Goal: Information Seeking & Learning: Compare options

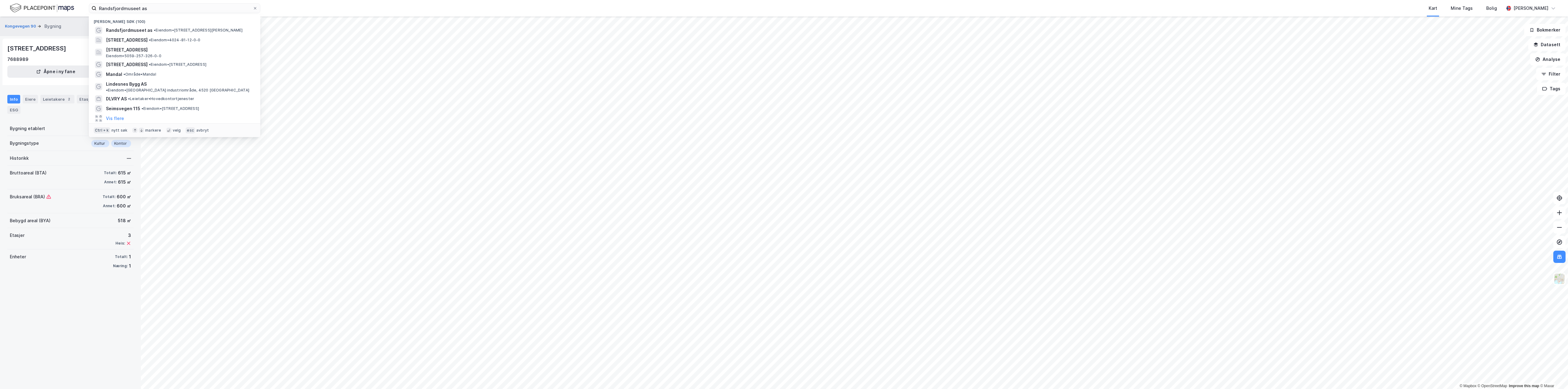
click at [43, 1] on div "Randsfjordmuseet as Nylige søk (100) Randsfjordmuseet as • Eiendom • [STREET_AD…" at bounding box center [784, 8] width 1568 height 16
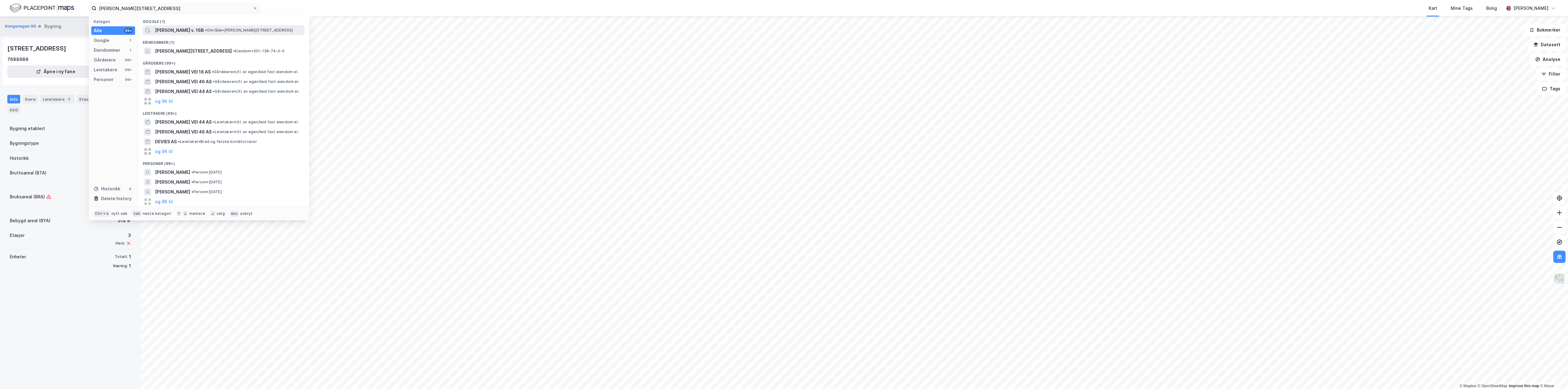
type input "[PERSON_NAME][STREET_ADDRESS]"
click at [219, 29] on span "• Område • [PERSON_NAME][STREET_ADDRESS]" at bounding box center [249, 30] width 88 height 5
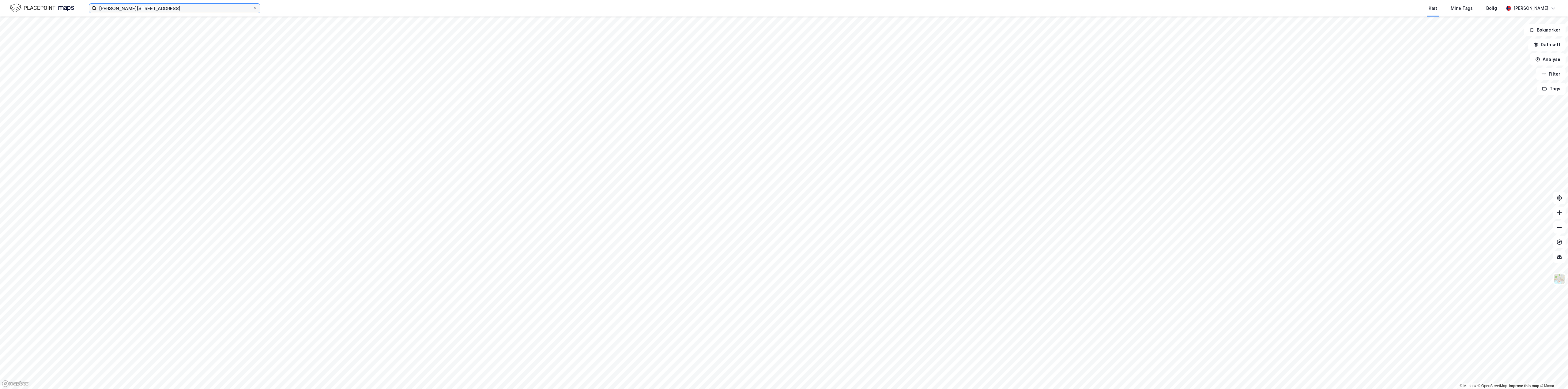
click at [159, 8] on input "[PERSON_NAME][STREET_ADDRESS]" at bounding box center [174, 8] width 156 height 9
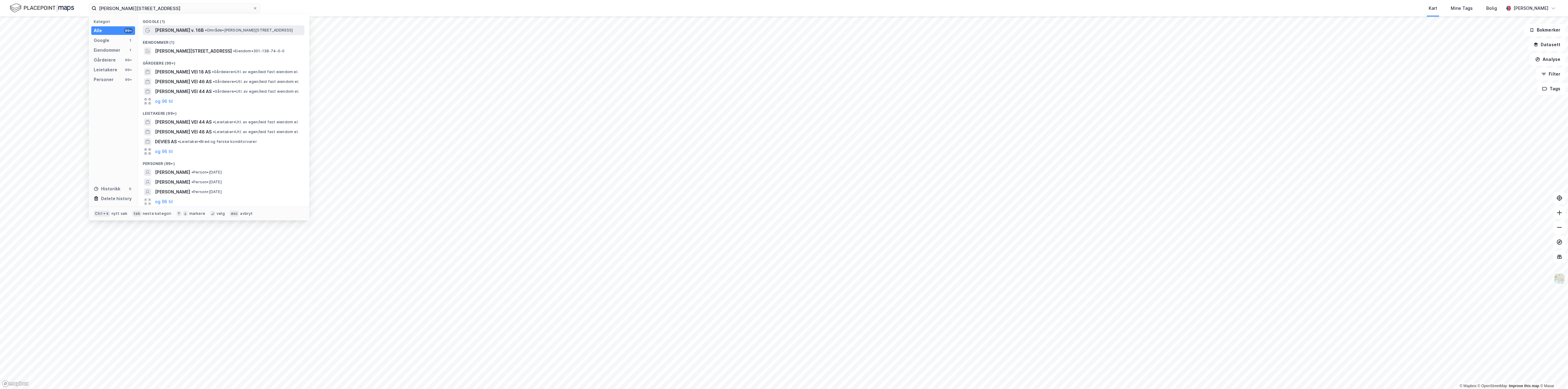
click at [184, 33] on span "[PERSON_NAME] v. 16B" at bounding box center [180, 30] width 49 height 7
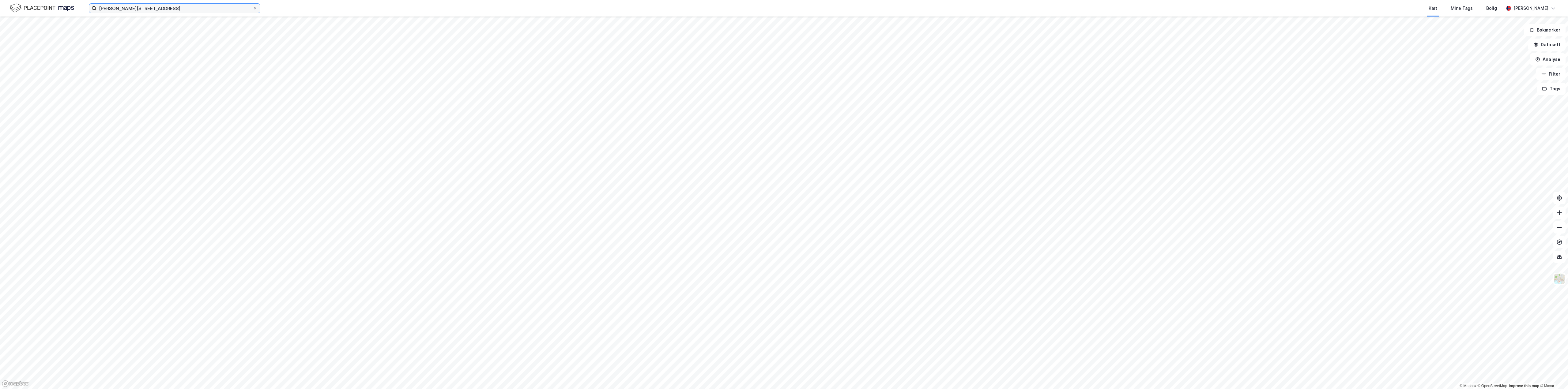
click at [177, 10] on input "[PERSON_NAME][STREET_ADDRESS]" at bounding box center [174, 8] width 156 height 9
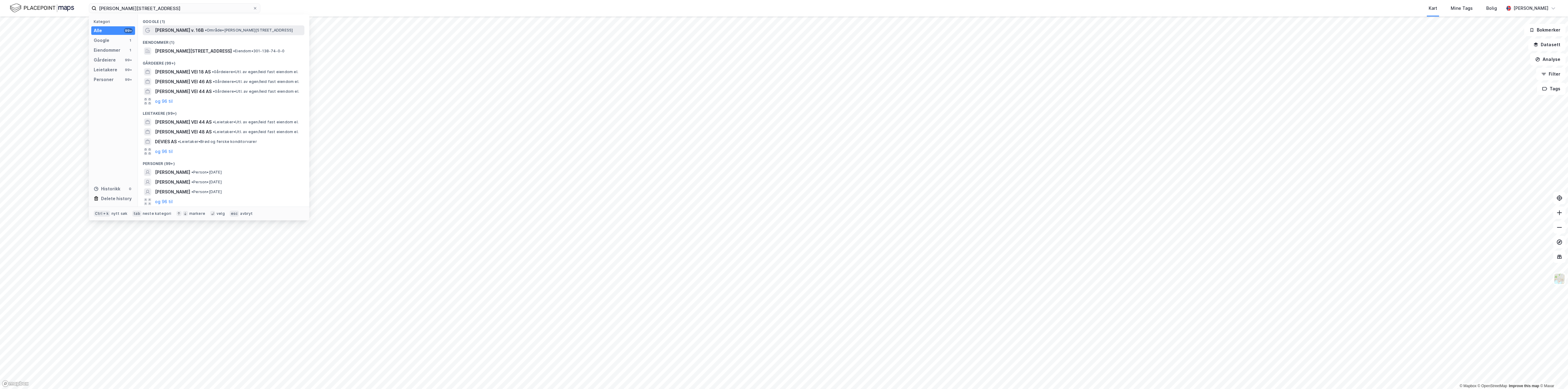
click at [164, 29] on span "[PERSON_NAME] v. 16B" at bounding box center [180, 30] width 49 height 7
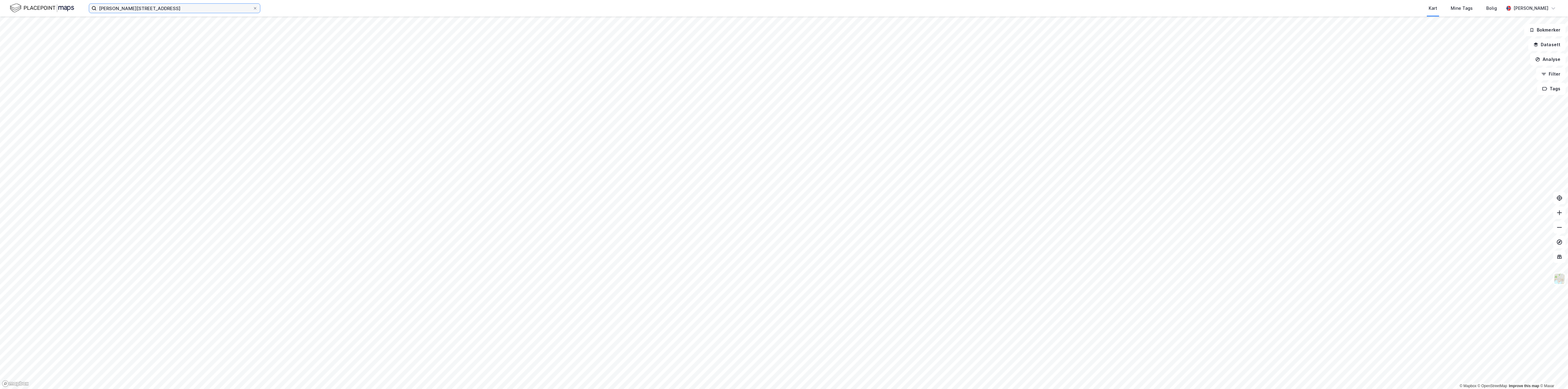
click at [207, 4] on input "[PERSON_NAME][STREET_ADDRESS]" at bounding box center [174, 8] width 156 height 9
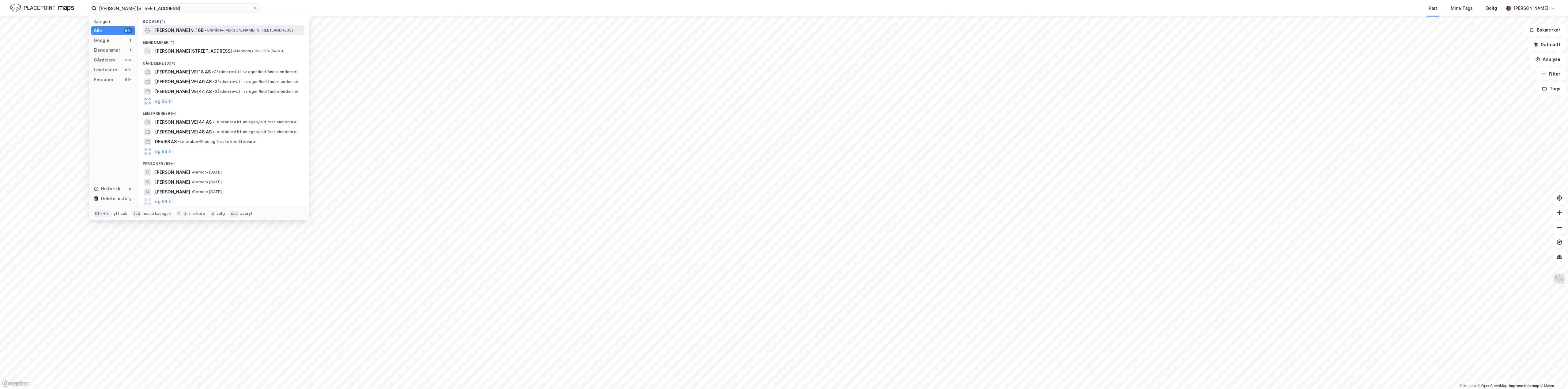
click at [205, 31] on span "• Område • [PERSON_NAME][STREET_ADDRESS]" at bounding box center [249, 30] width 88 height 5
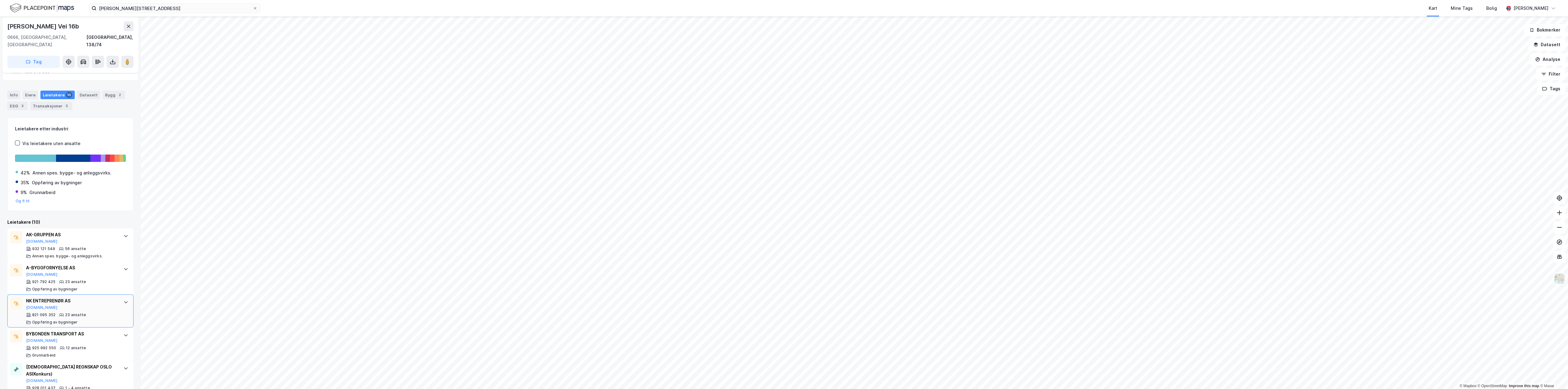
scroll to position [123, 0]
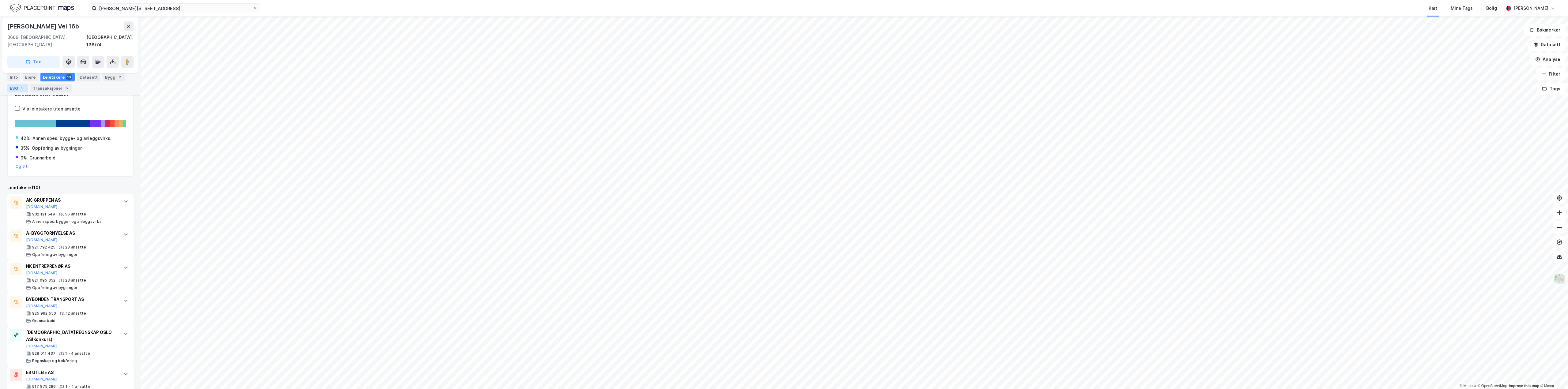
click at [21, 90] on div "3" at bounding box center [22, 88] width 6 height 6
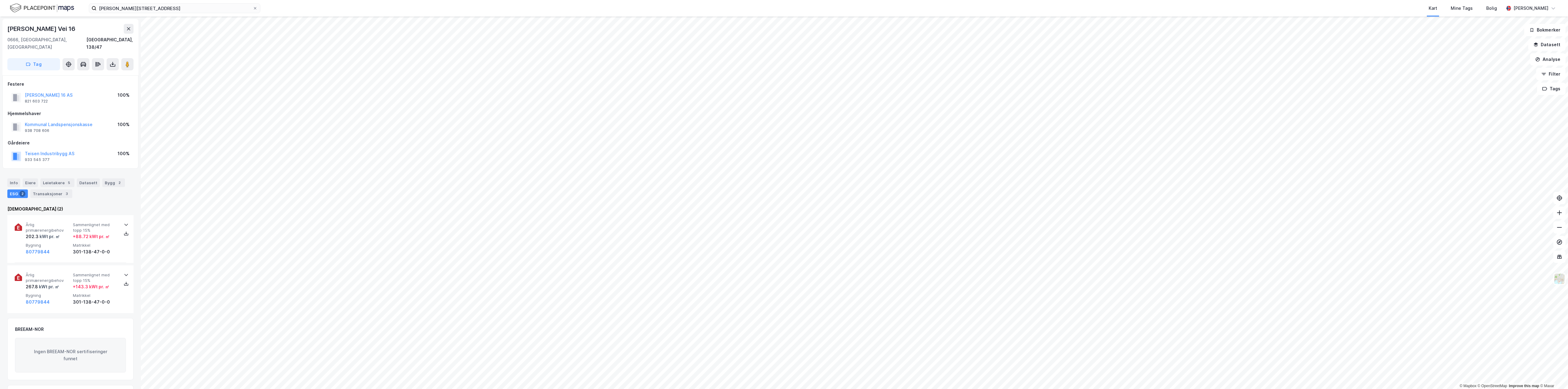
scroll to position [1, 0]
click at [53, 178] on div "Leietakere 5" at bounding box center [57, 182] width 34 height 8
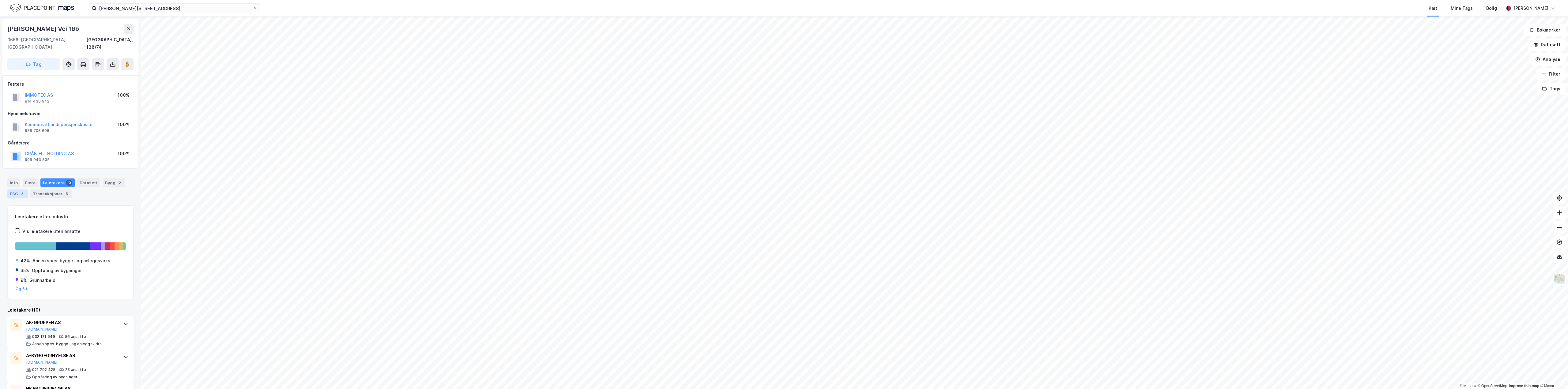
click at [22, 191] on div "3" at bounding box center [22, 194] width 6 height 6
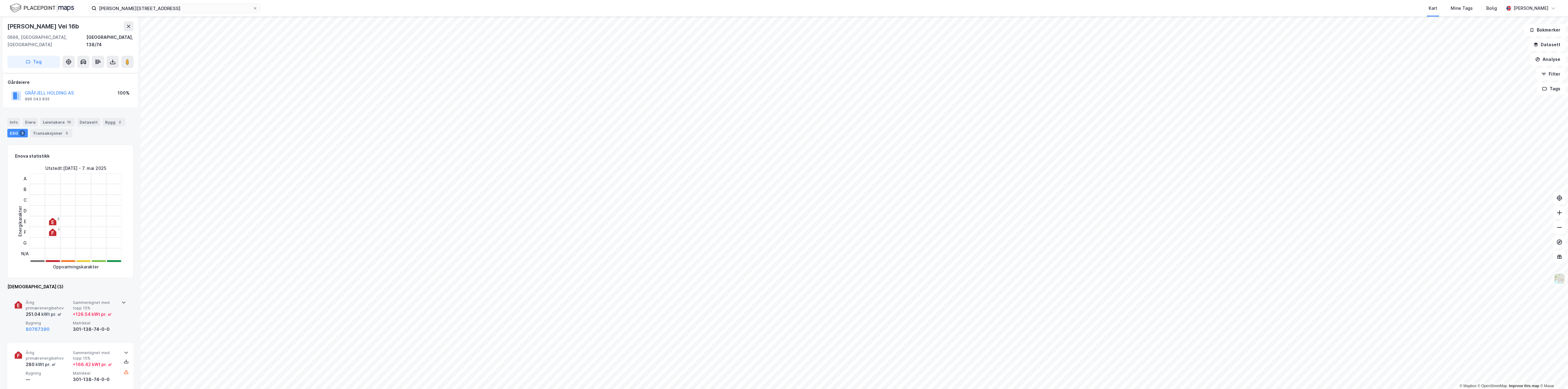
scroll to position [61, 0]
click at [71, 300] on div "Årlig primærenergibehov 251.04 kWt pr. ㎡ Sammenlignet med [PERSON_NAME] 15% + 1…" at bounding box center [71, 316] width 92 height 33
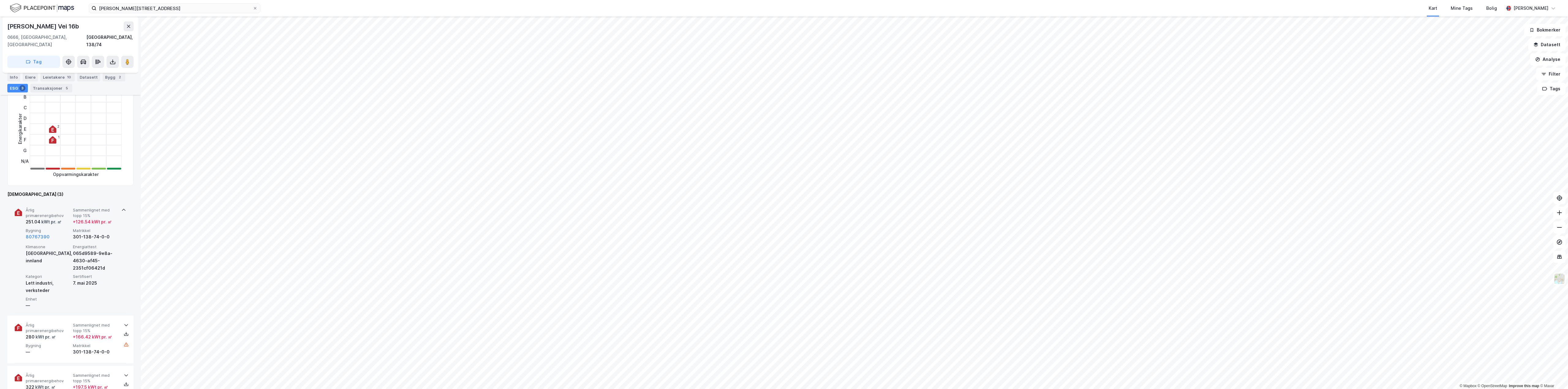
scroll to position [184, 0]
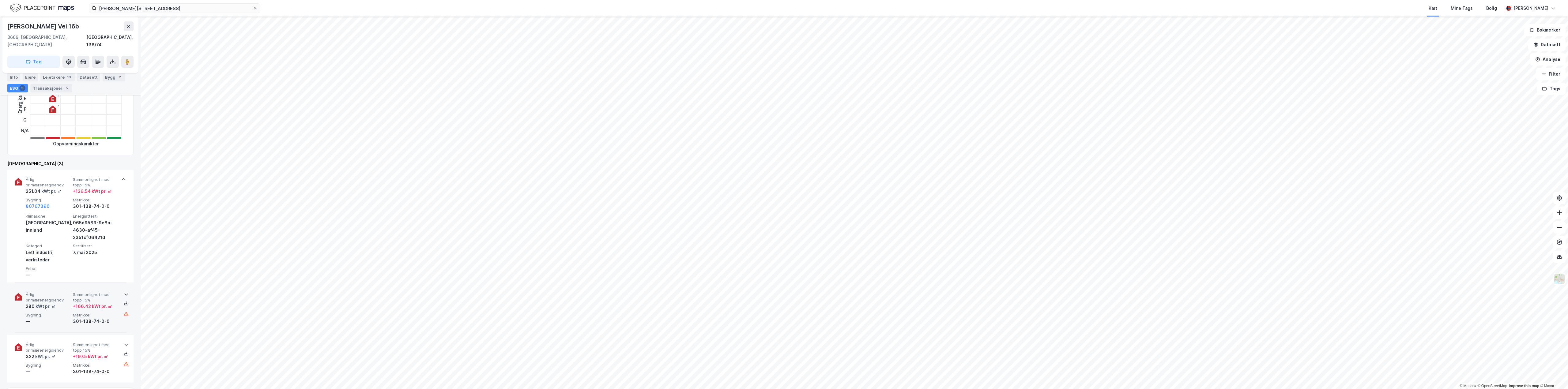
click at [65, 304] on div "Årlig primærenergibehov 280 kWt pr. ㎡ Sammenlignet med [PERSON_NAME] 15% + 166.…" at bounding box center [71, 309] width 92 height 33
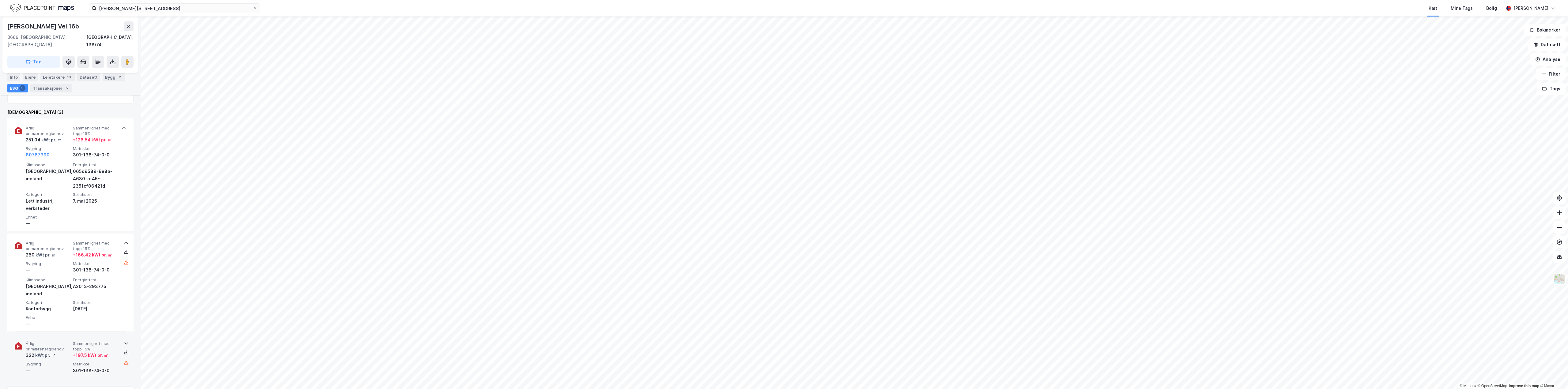
scroll to position [245, 0]
click at [80, 332] on span "Sammenlignet med topp 15%" at bounding box center [94, 337] width 45 height 11
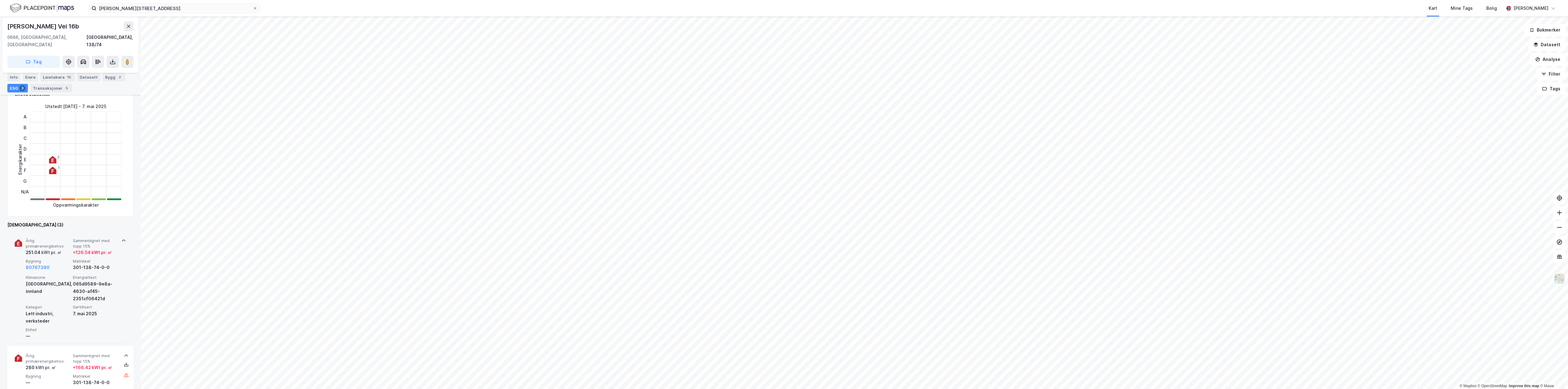
scroll to position [154, 0]
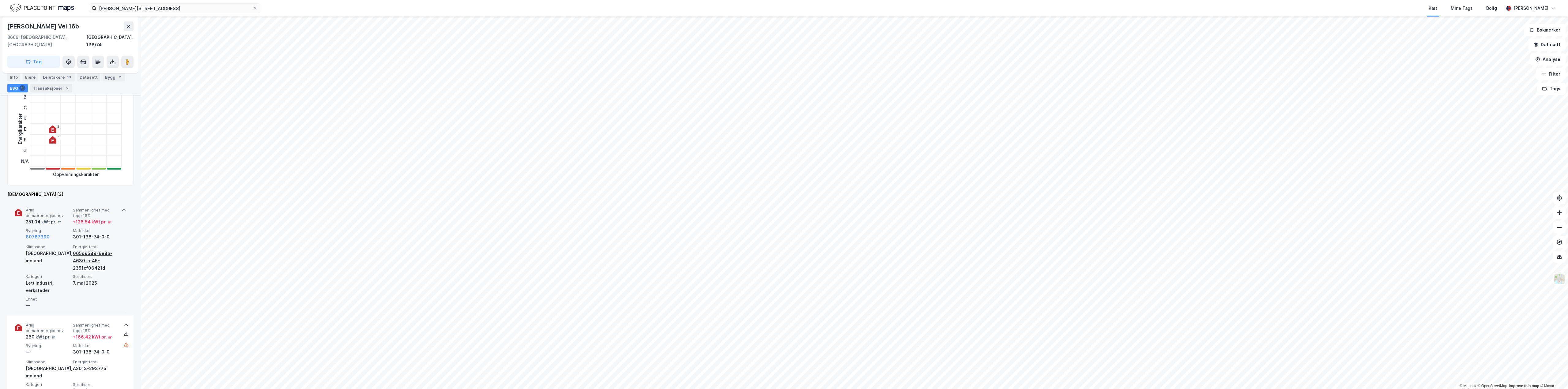
click at [94, 250] on div "065d9589-9e8a-4630-af45-2351cf06421d" at bounding box center [94, 261] width 45 height 22
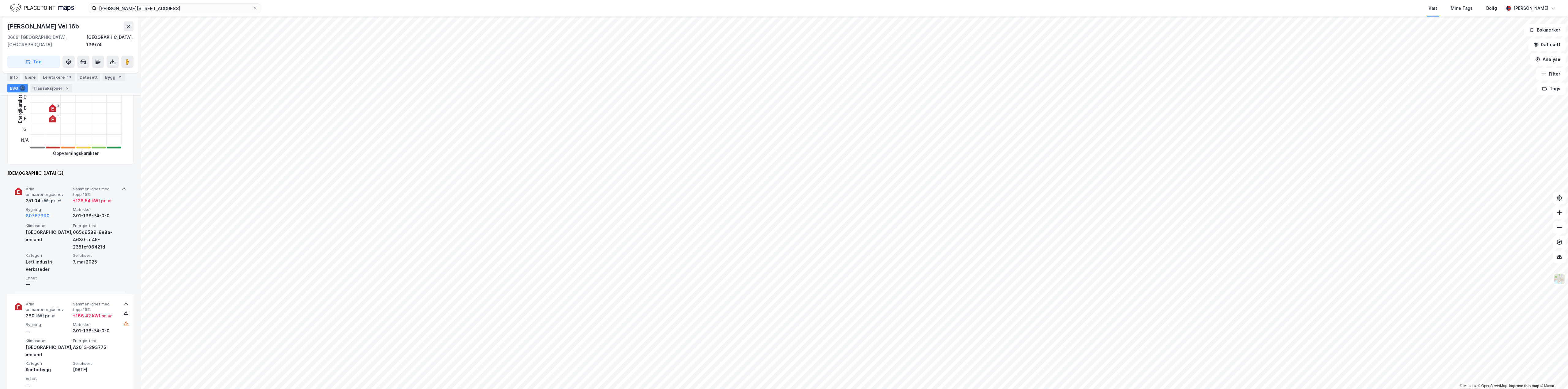
scroll to position [184, 0]
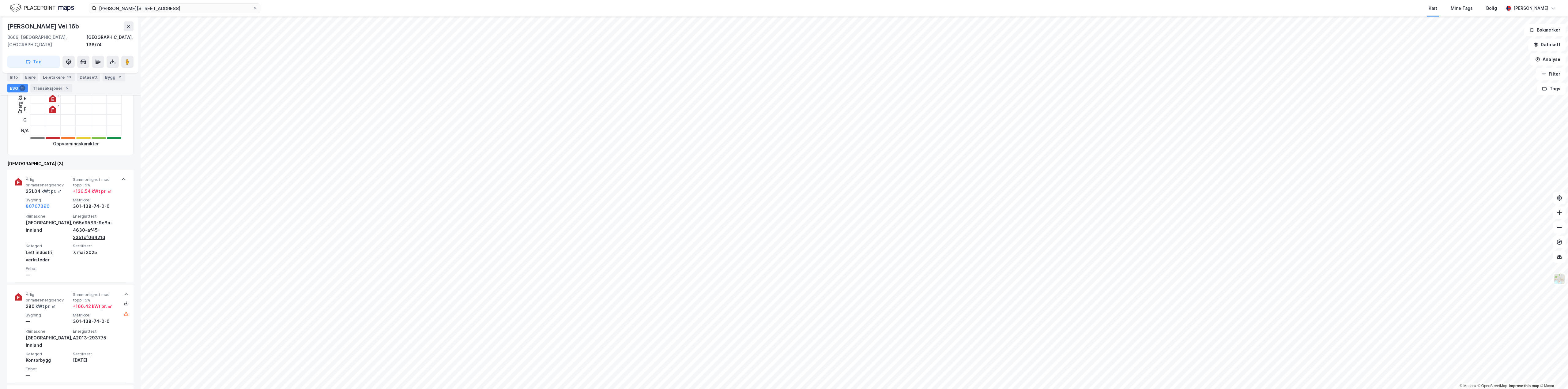
click at [88, 219] on div "065d9589-9e8a-4630-af45-2351cf06421d" at bounding box center [94, 230] width 45 height 22
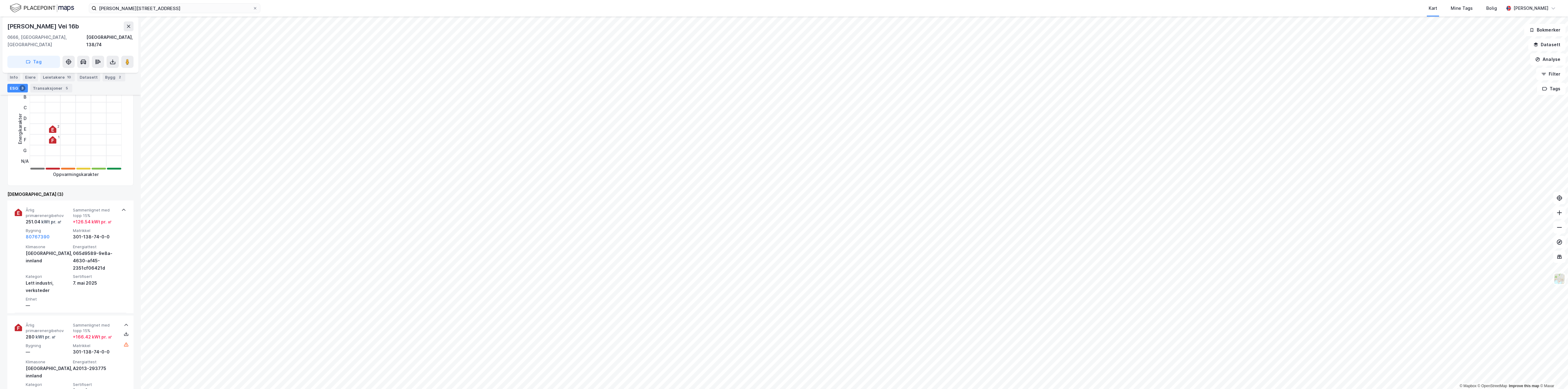
scroll to position [123, 0]
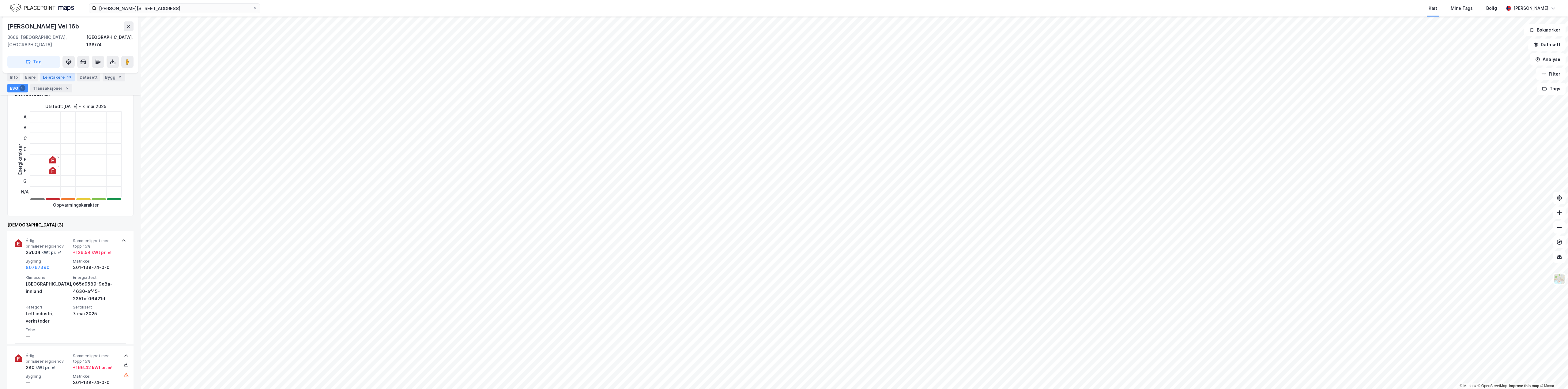
click at [66, 76] on div "10" at bounding box center [68, 77] width 6 height 6
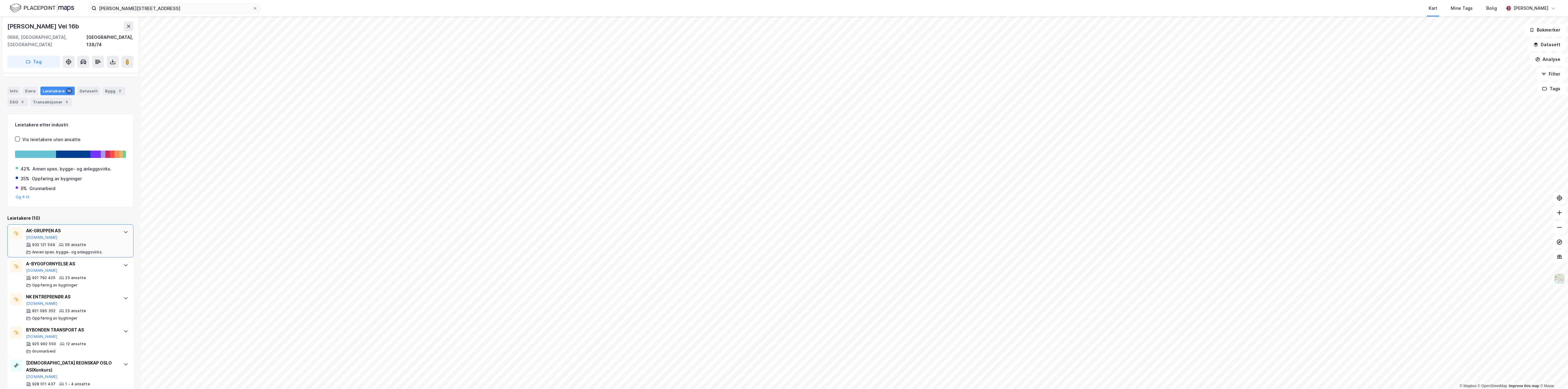
scroll to position [123, 0]
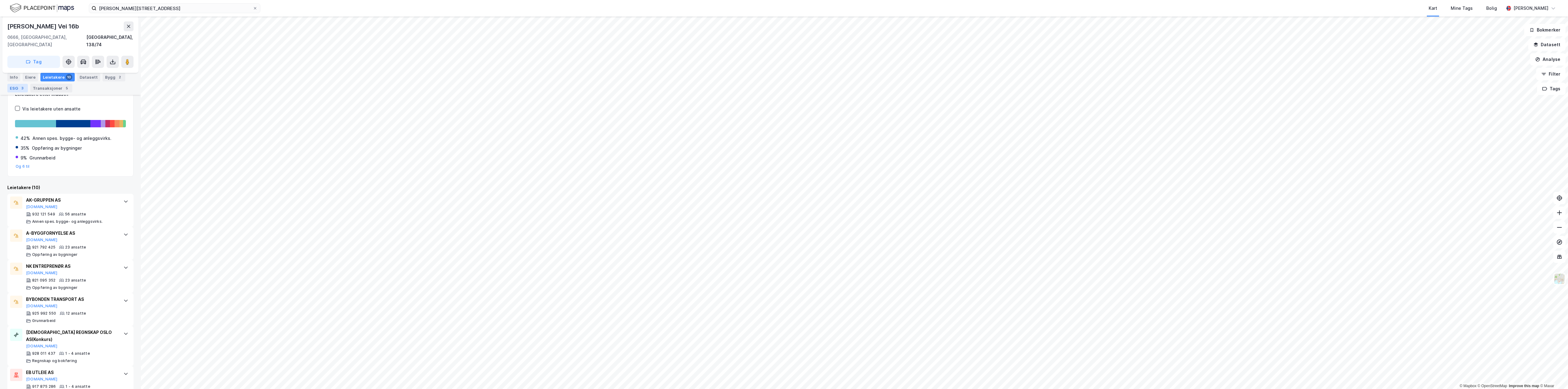
click at [21, 89] on div "3" at bounding box center [22, 88] width 6 height 6
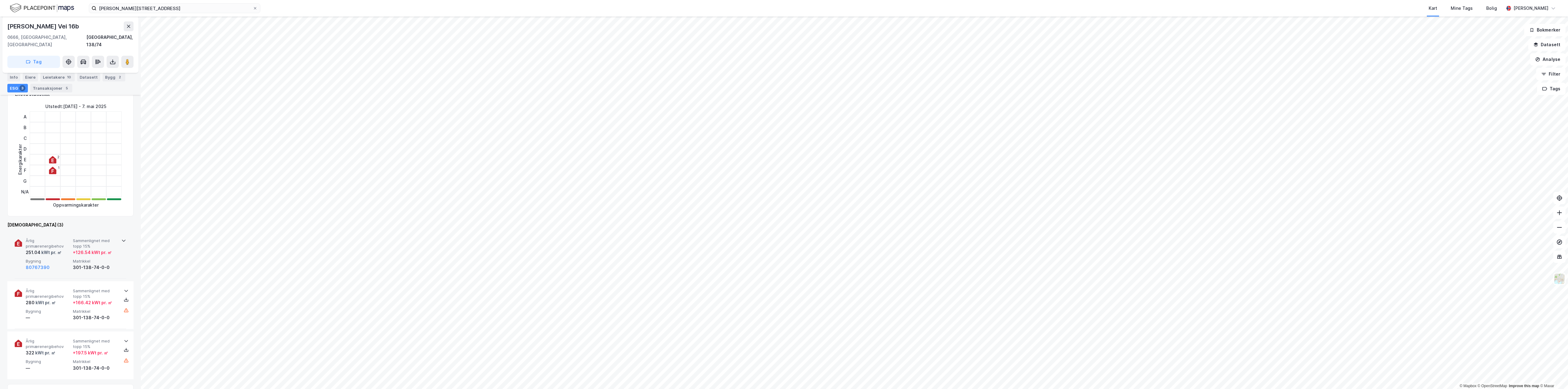
click at [41, 249] on div "kWt pr. ㎡" at bounding box center [51, 253] width 21 height 7
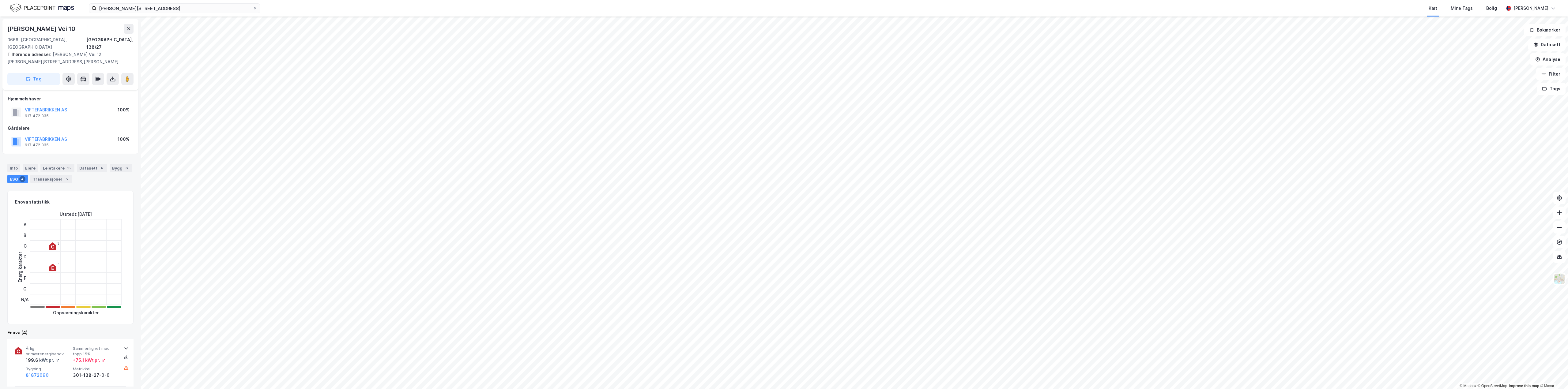
scroll to position [123, 0]
